Goal: Check status: Check status

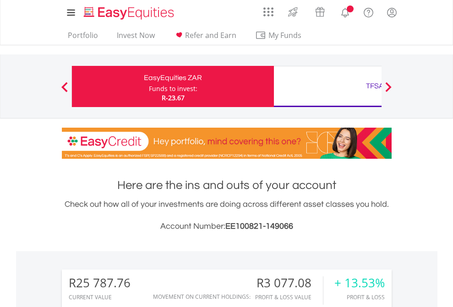
scroll to position [88, 144]
click at [149, 87] on div "Funds to invest:" at bounding box center [173, 88] width 49 height 9
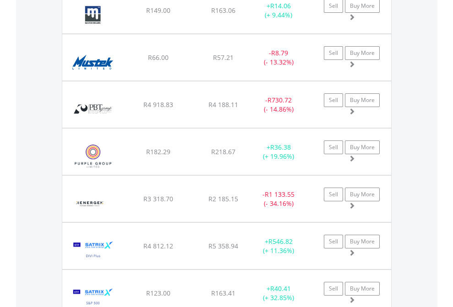
scroll to position [1055, 0]
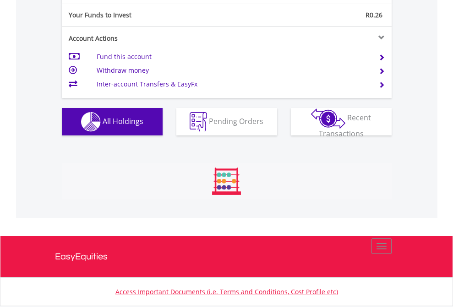
scroll to position [88, 144]
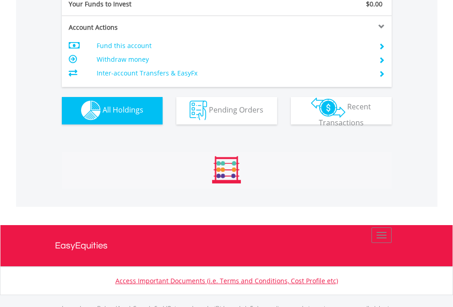
scroll to position [907, 0]
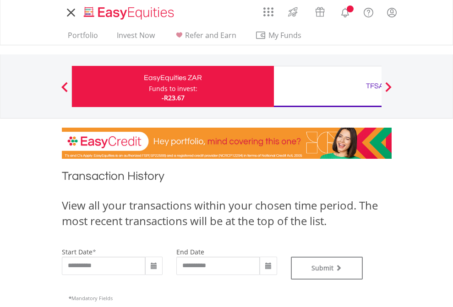
type input "**********"
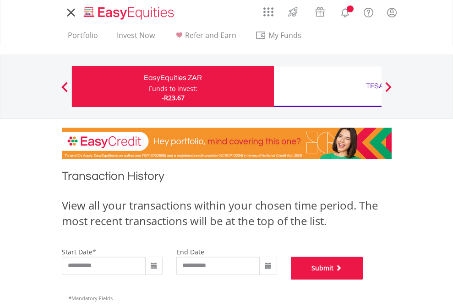
click at [363, 280] on button "Submit" at bounding box center [327, 268] width 72 height 23
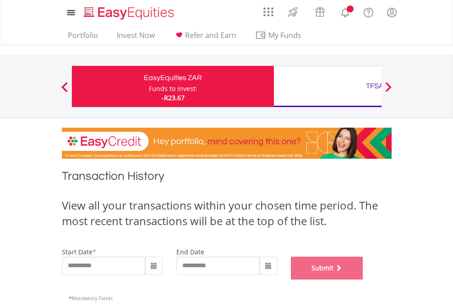
scroll to position [371, 0]
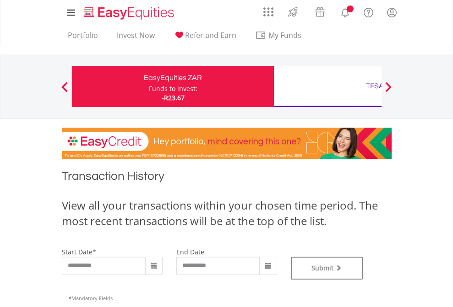
click at [327, 87] on div "TFSA" at bounding box center [374, 86] width 191 height 13
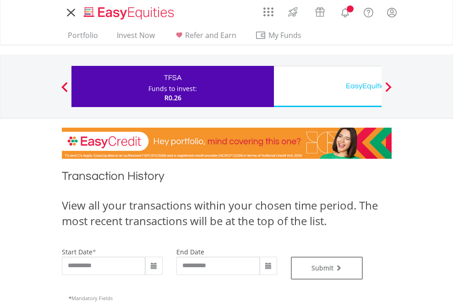
type input "**********"
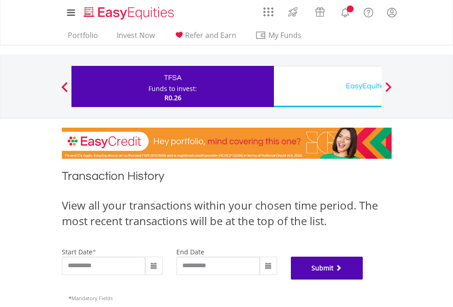
click at [363, 280] on button "Submit" at bounding box center [327, 268] width 72 height 23
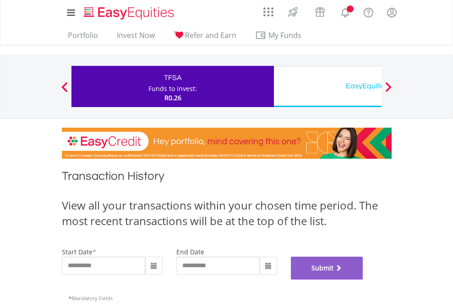
scroll to position [371, 0]
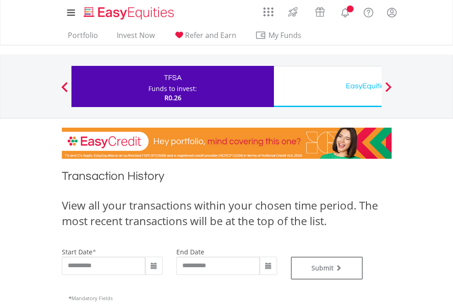
click at [327, 87] on div "EasyEquities USD" at bounding box center [374, 86] width 191 height 13
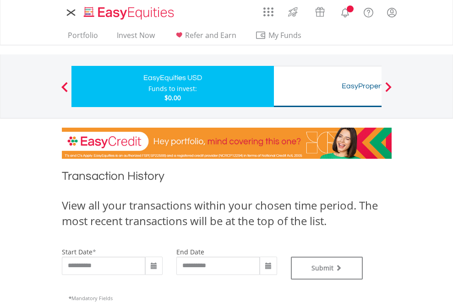
type input "**********"
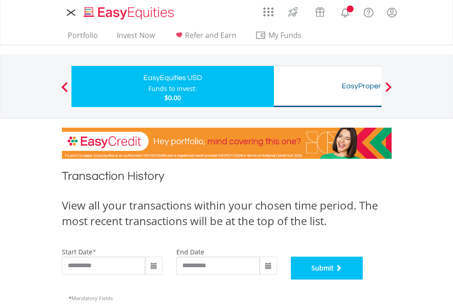
click at [363, 280] on button "Submit" at bounding box center [327, 268] width 72 height 23
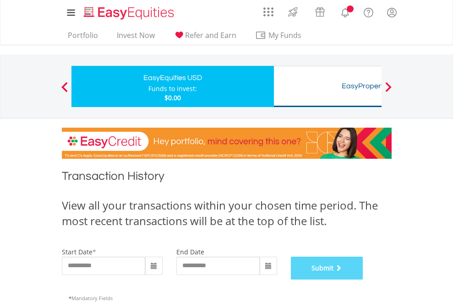
scroll to position [371, 0]
